Goal: Information Seeking & Learning: Learn about a topic

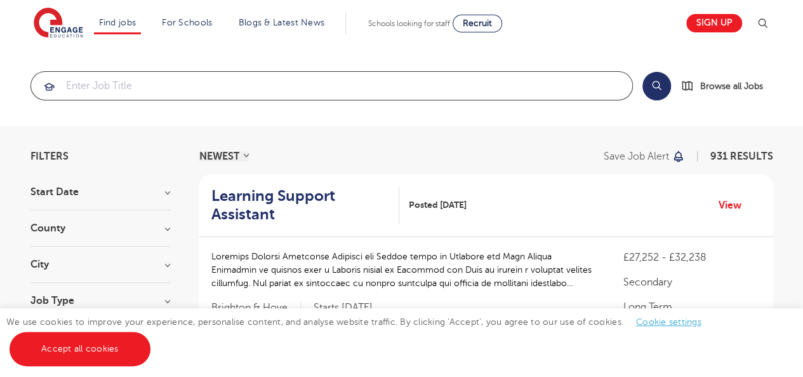
click at [89, 85] on input "search" at bounding box center [332, 86] width 602 height 28
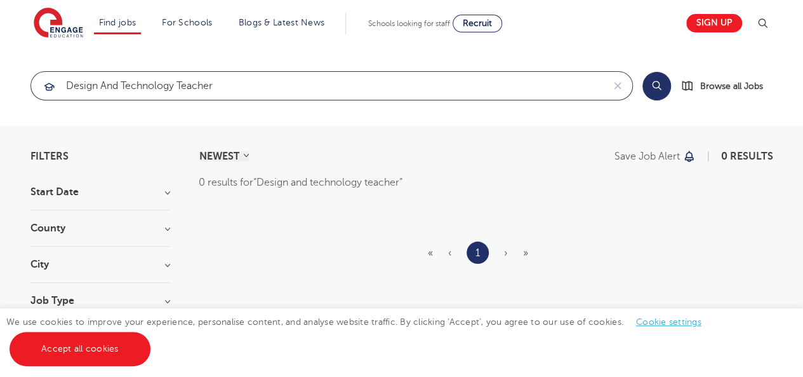
type input "Design and technology teacher"
click button "Submit" at bounding box center [0, 0] width 0 height 0
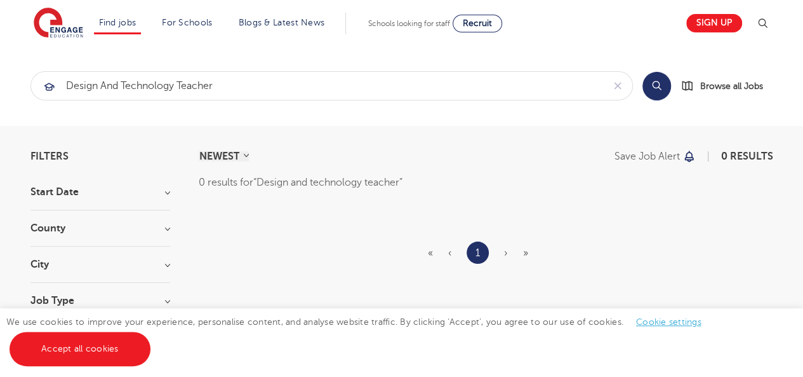
click at [168, 262] on h3 "City" at bounding box center [100, 264] width 140 height 10
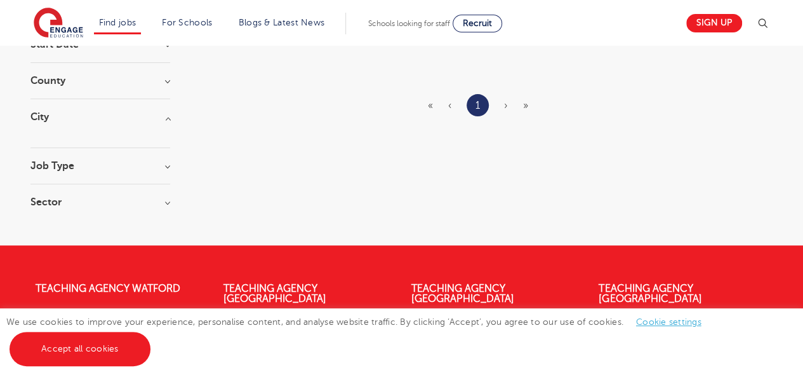
scroll to position [149, 0]
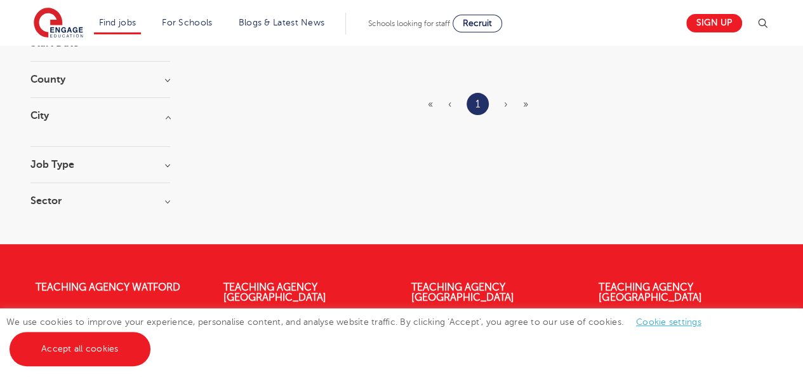
click at [168, 115] on h3 "City" at bounding box center [100, 116] width 140 height 10
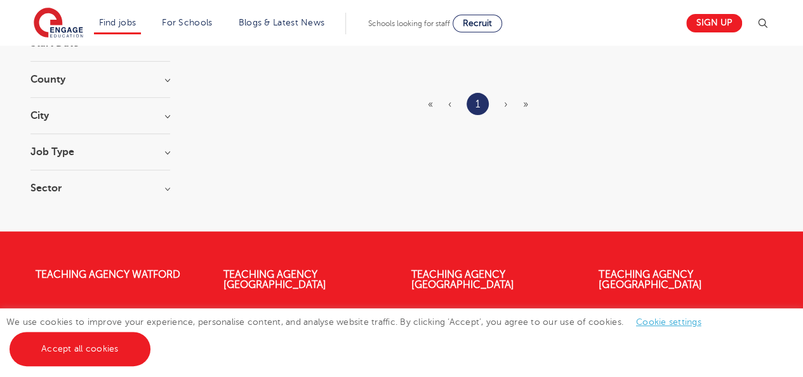
click at [168, 115] on h3 "City" at bounding box center [100, 116] width 140 height 10
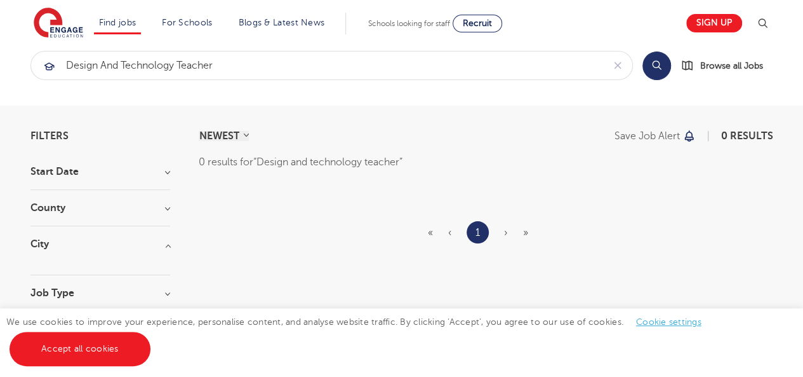
scroll to position [0, 0]
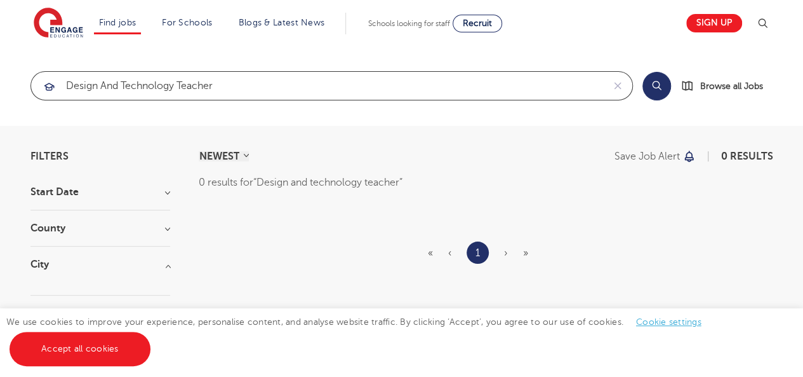
click at [130, 91] on input "Design and technology teacher" at bounding box center [317, 86] width 572 height 28
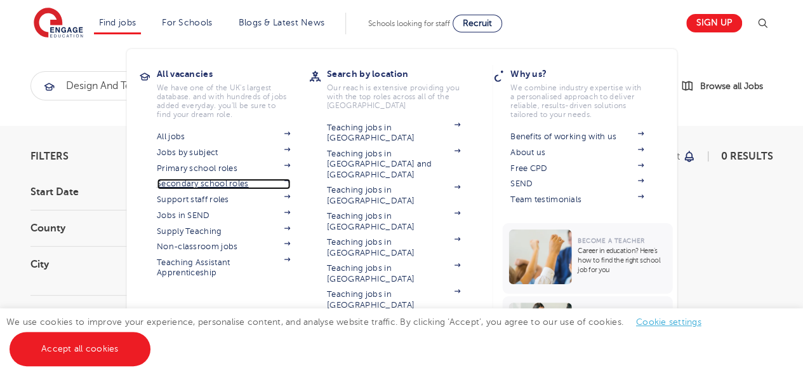
click at [197, 180] on link "Secondary school roles" at bounding box center [223, 183] width 133 height 10
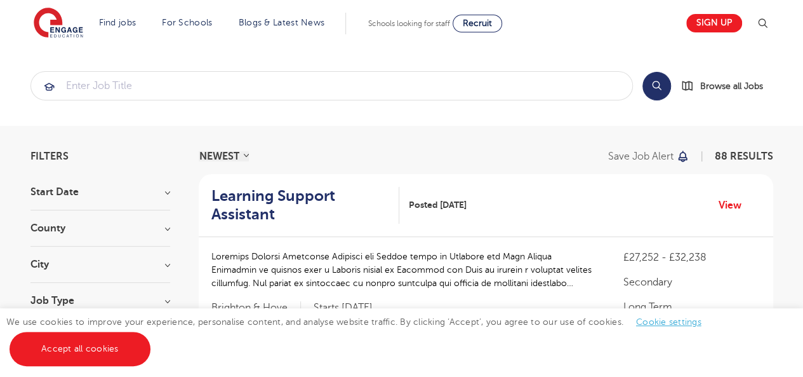
click at [168, 263] on h3 "City" at bounding box center [100, 264] width 140 height 10
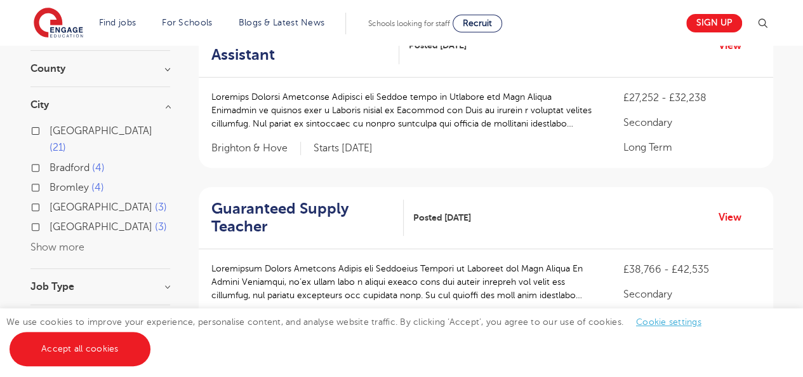
scroll to position [194, 0]
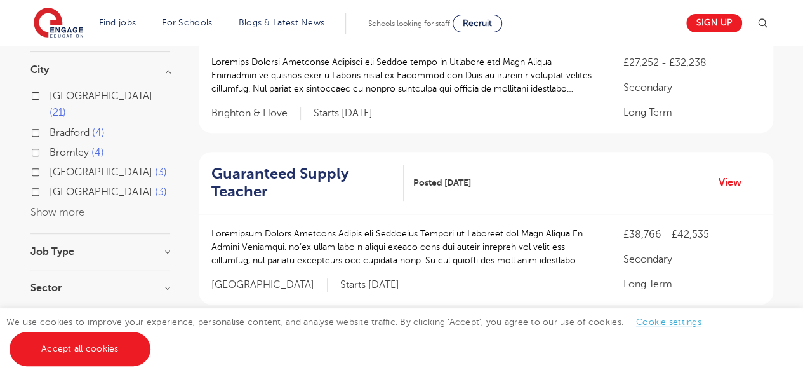
click at [81, 206] on button "Show more" at bounding box center [57, 211] width 54 height 11
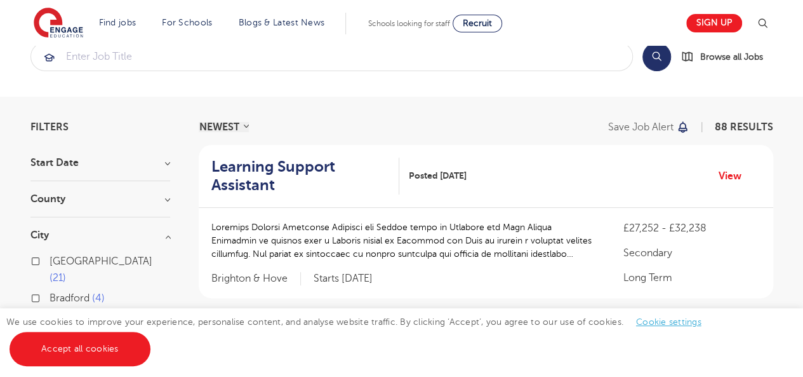
scroll to position [0, 0]
